Goal: Task Accomplishment & Management: Manage account settings

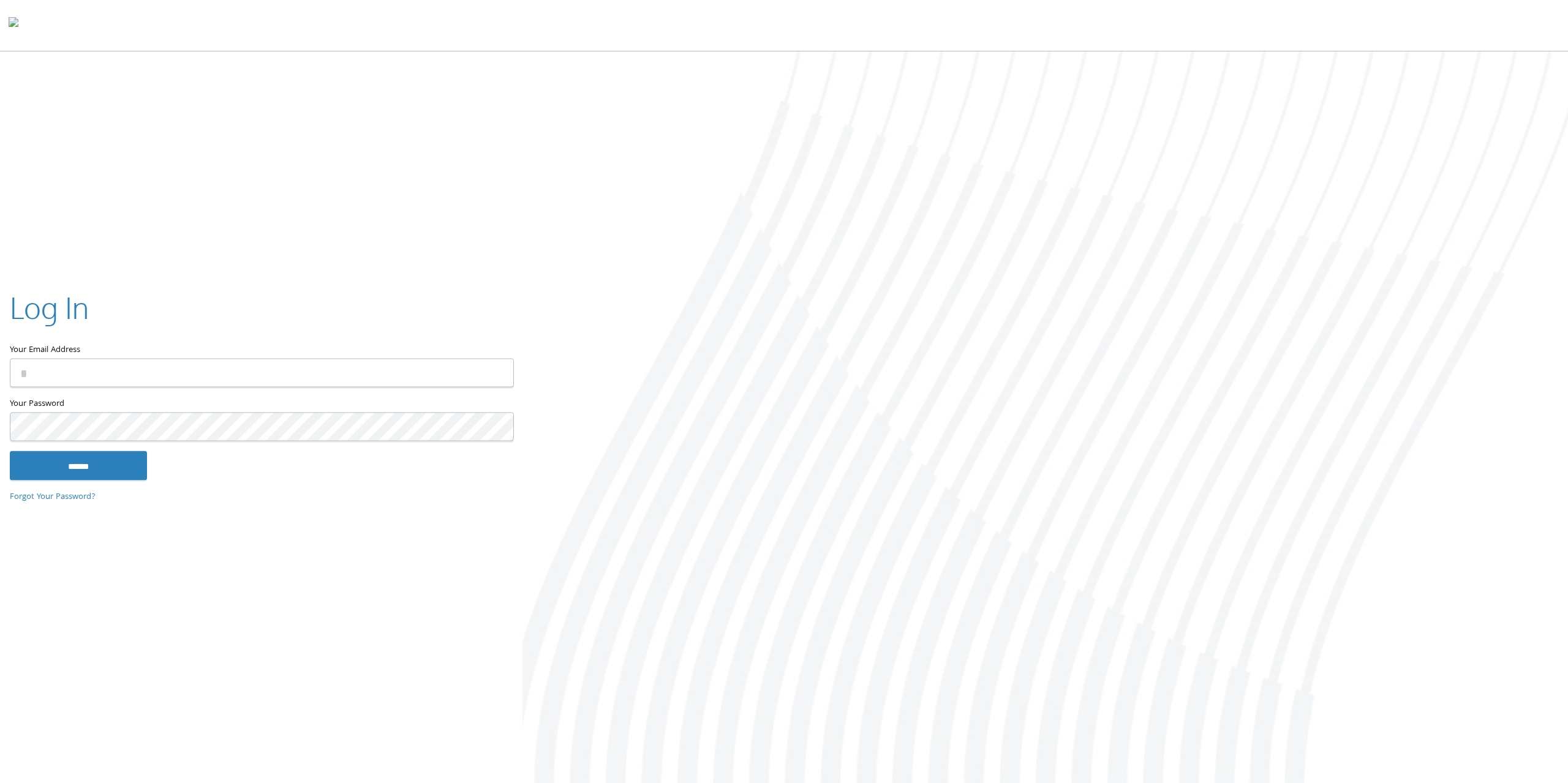
click at [97, 367] on input "Your Email Address" at bounding box center [262, 373] width 504 height 29
type input "**********"
click at [60, 480] on input "******" at bounding box center [79, 465] width 138 height 29
